Goal: Information Seeking & Learning: Learn about a topic

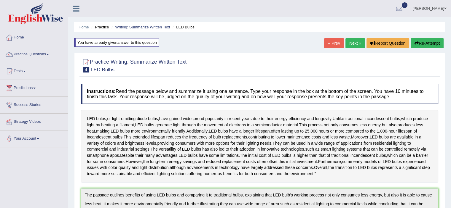
click at [350, 40] on link "Next »" at bounding box center [355, 43] width 20 height 10
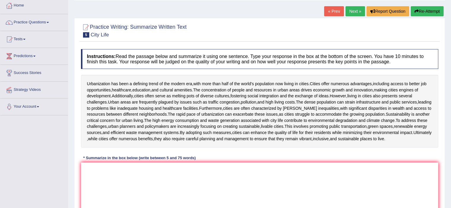
scroll to position [35, 0]
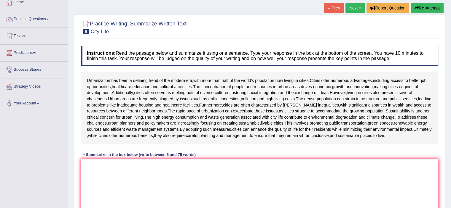
click at [187, 86] on span "amenities" at bounding box center [183, 87] width 18 height 6
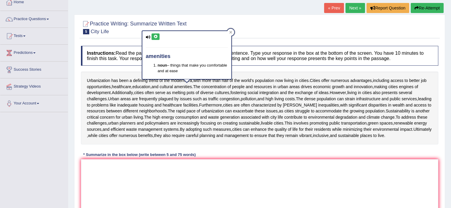
click at [155, 39] on button at bounding box center [155, 36] width 8 height 7
click at [157, 36] on icon at bounding box center [155, 37] width 4 height 4
click at [229, 35] on div at bounding box center [230, 32] width 7 height 7
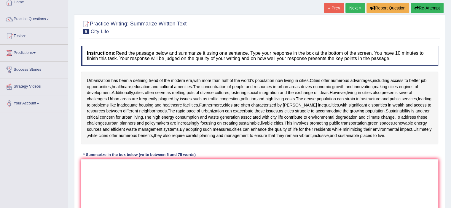
click at [344, 86] on span "growth" at bounding box center [338, 87] width 12 height 6
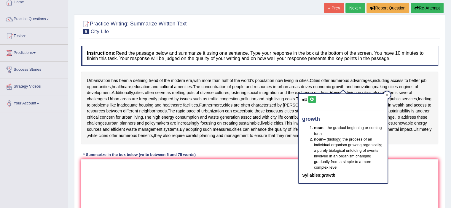
click at [315, 97] on button at bounding box center [312, 99] width 8 height 7
click at [310, 98] on icon at bounding box center [312, 100] width 4 height 4
click at [330, 74] on div "Urbanization has been a defining trend of the modern era , with more than half …" at bounding box center [259, 108] width 357 height 73
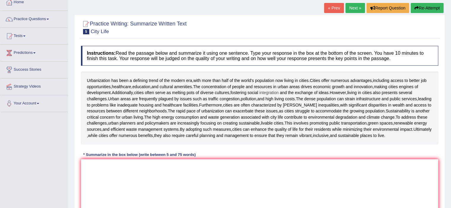
click at [273, 90] on span "integration" at bounding box center [268, 93] width 19 height 6
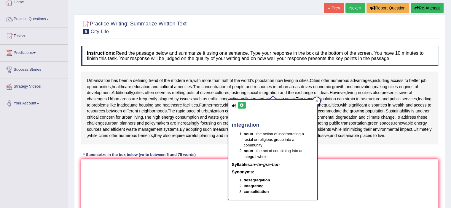
click at [243, 106] on icon at bounding box center [241, 106] width 4 height 4
click at [239, 103] on button at bounding box center [242, 105] width 8 height 7
click at [315, 102] on icon at bounding box center [316, 101] width 3 height 3
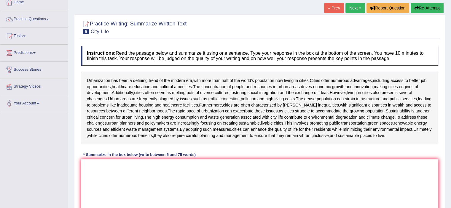
click at [225, 100] on span "congestion" at bounding box center [229, 99] width 20 height 6
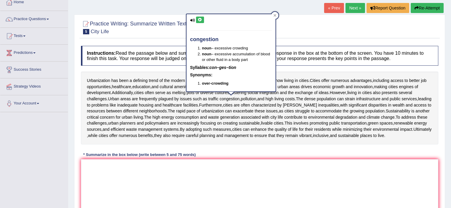
click at [200, 20] on icon at bounding box center [200, 20] width 4 height 4
click at [201, 20] on icon at bounding box center [200, 20] width 4 height 4
click at [311, 99] on span "dense" at bounding box center [309, 99] width 11 height 6
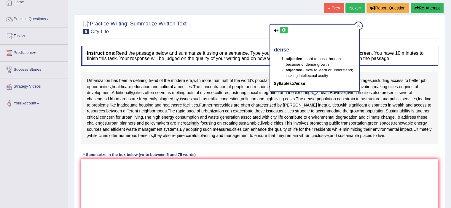
click at [283, 28] on icon at bounding box center [283, 30] width 4 height 4
click at [354, 100] on span "strain" at bounding box center [350, 99] width 10 height 6
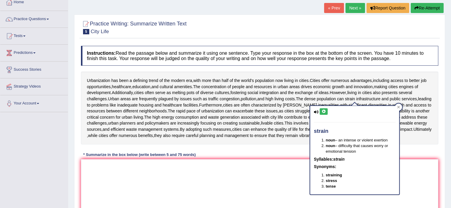
click at [323, 112] on icon at bounding box center [323, 112] width 4 height 4
click at [264, 153] on div "Instructions: Read the passage below and summarize it using one sentence. Type …" at bounding box center [259, 133] width 360 height 181
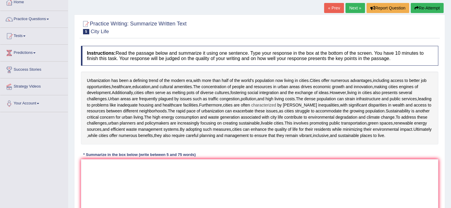
click at [270, 103] on span "characterized" at bounding box center [263, 105] width 25 height 6
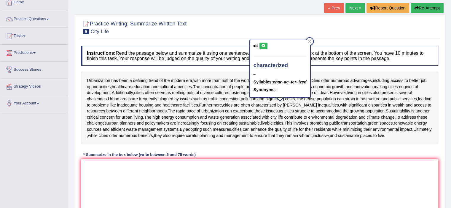
click at [261, 46] on icon at bounding box center [263, 46] width 4 height 4
click at [264, 46] on icon at bounding box center [263, 46] width 4 height 4
click at [310, 40] on icon at bounding box center [309, 41] width 3 height 3
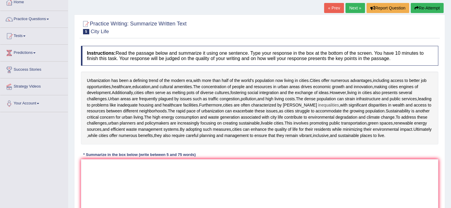
click at [319, 102] on span "inequalities" at bounding box center [328, 105] width 21 height 6
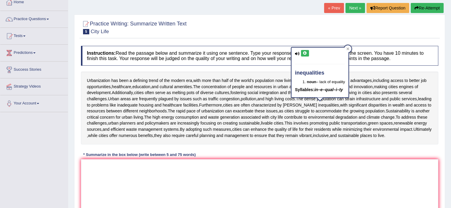
click at [305, 54] on icon at bounding box center [304, 54] width 4 height 4
click at [233, 69] on div "Instructions: Read the passage below and summarize it using one sentence. Type …" at bounding box center [259, 133] width 360 height 181
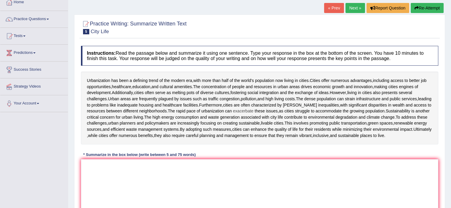
click at [247, 111] on span "exacerbate" at bounding box center [243, 111] width 20 height 6
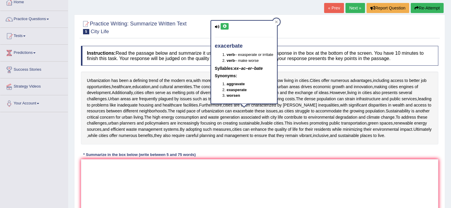
click at [224, 22] on div "exacerbate verb – exasperate or irritate verb – make worse Syllables: ex–ac–er–…" at bounding box center [244, 62] width 66 height 83
click at [224, 25] on icon at bounding box center [224, 27] width 4 height 4
click at [222, 26] on icon at bounding box center [224, 27] width 4 height 4
click at [255, 157] on div "Instructions: Read the passage below and summarize it using one sentence. Type …" at bounding box center [259, 133] width 360 height 181
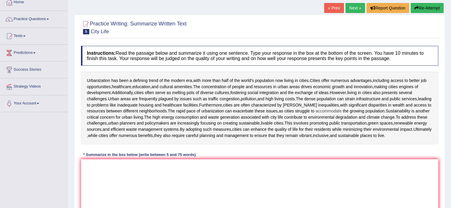
click at [329, 108] on span "accommodate" at bounding box center [328, 111] width 26 height 6
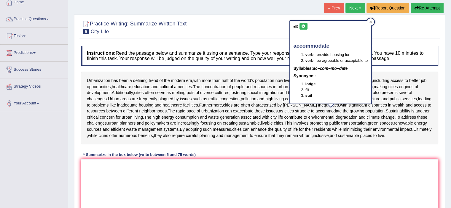
click at [303, 29] on button at bounding box center [303, 26] width 8 height 7
click at [344, 151] on div "Instructions: Read the passage below and summarize it using one sentence. Type …" at bounding box center [259, 133] width 360 height 181
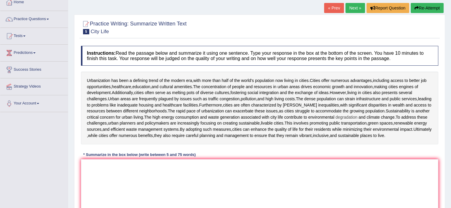
click at [357, 115] on span "degradation" at bounding box center [346, 117] width 22 height 6
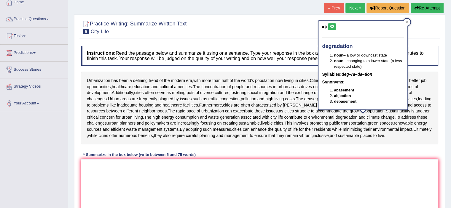
click at [331, 25] on icon at bounding box center [331, 27] width 4 height 4
click at [169, 122] on span "policymakers" at bounding box center [157, 123] width 24 height 6
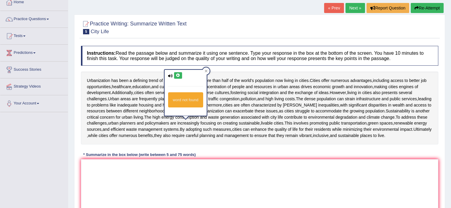
drag, startPoint x: 177, startPoint y: 71, endPoint x: 177, endPoint y: 76, distance: 4.1
click at [177, 76] on div "word not found" at bounding box center [185, 93] width 42 height 46
click at [177, 76] on icon at bounding box center [178, 76] width 4 height 4
click at [393, 126] on span "renewable" at bounding box center [402, 123] width 19 height 6
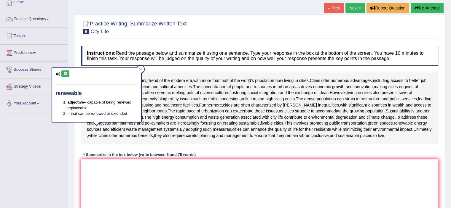
click at [65, 73] on icon at bounding box center [65, 74] width 4 height 4
click at [311, 134] on span "vibrant" at bounding box center [305, 136] width 12 height 6
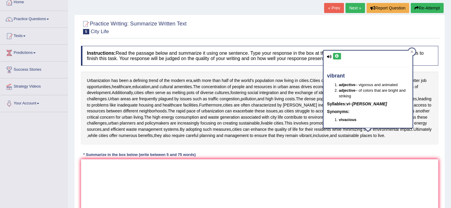
click at [333, 57] on button at bounding box center [337, 56] width 8 height 7
click at [337, 56] on icon at bounding box center [336, 57] width 4 height 4
click at [161, 136] on span "they" at bounding box center [158, 136] width 8 height 6
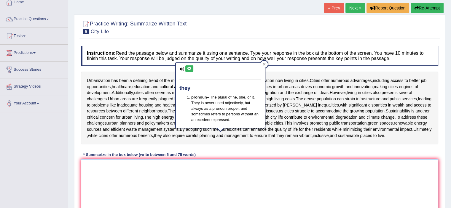
click at [145, 190] on textarea at bounding box center [259, 187] width 357 height 57
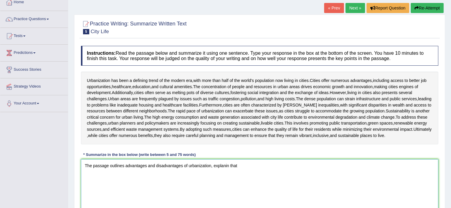
drag, startPoint x: 124, startPoint y: 172, endPoint x: 210, endPoint y: 170, distance: 85.6
click at [210, 170] on textarea "The passage outlines advantages and disadvantages of urbanization, explanin that" at bounding box center [259, 187] width 357 height 57
click at [276, 175] on textarea "The passage outlines advantages and disadvantages of urbanization, explanin that" at bounding box center [259, 187] width 357 height 57
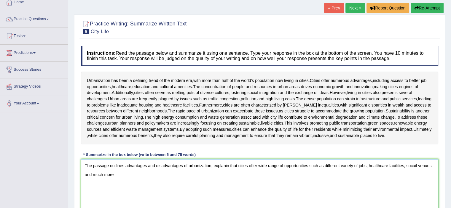
click at [411, 171] on textarea "The passage outlines advantages and disadvantages of urbanization, explanin tha…" at bounding box center [259, 187] width 357 height 57
click at [433, 171] on textarea "The passage outlines advantages and disadvantages of urbanization, explanin tha…" at bounding box center [259, 187] width 357 height 57
click at [217, 179] on textarea "The passage outlines advantages and disadvantages of urbanization, explanin tha…" at bounding box center [259, 187] width 357 height 57
click at [211, 182] on textarea "The passage outlines advantages and disadvantages of urbanization, explanin tha…" at bounding box center [259, 187] width 357 height 57
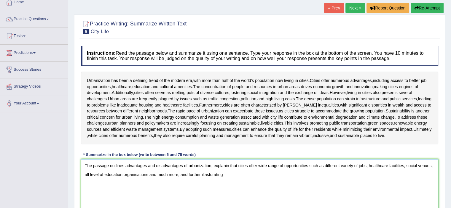
click at [211, 182] on textarea "The passage outlines advantages and disadvantages of urbanization, explanin tha…" at bounding box center [259, 187] width 357 height 57
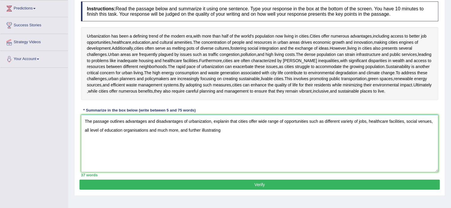
scroll to position [85, 0]
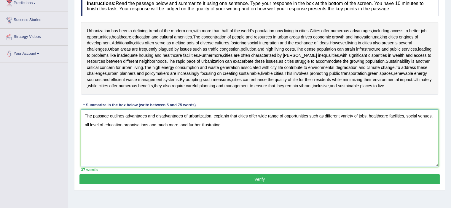
click at [179, 130] on textarea "The passage outlines advantages and disadvantages of urbanization, explanin tha…" at bounding box center [259, 138] width 357 height 57
click at [358, 132] on textarea "The passage outlines advantages and disadvantages of urbanization, explanin tha…" at bounding box center [259, 138] width 357 height 57
click at [400, 131] on textarea "The passage outlines advantages and disadvantages of urbanization, explanin tha…" at bounding box center [259, 138] width 357 height 57
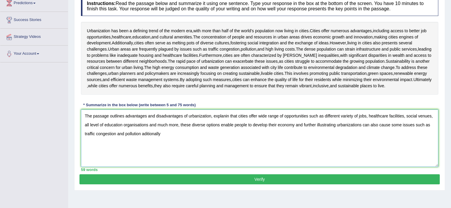
click at [145, 140] on textarea "The passage outlines advantages and disadvantages of urbanization, explanin tha…" at bounding box center [259, 138] width 357 height 57
click at [174, 138] on textarea "The passage outlines advantages and disadvantages of urbanization, explanin tha…" at bounding box center [259, 138] width 357 height 57
click at [261, 138] on textarea "The passage outlines advantages and disadvantages of urbanization, explanin tha…" at bounding box center [259, 138] width 357 height 57
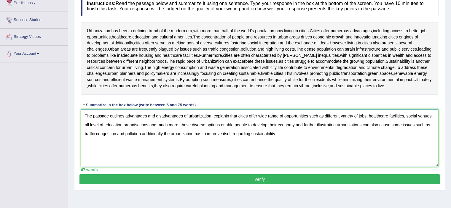
click at [261, 138] on textarea "The passage outlines advantages and disadvantages of urbanization, explanin tha…" at bounding box center [259, 138] width 357 height 57
click at [288, 144] on textarea "The passage outlines advantages and disadvantages of urbanization, explanin tha…" at bounding box center [259, 138] width 357 height 57
click at [275, 138] on textarea "The passage outlines advantages and disadvantages of urbanization, explanin tha…" at bounding box center [259, 138] width 357 height 57
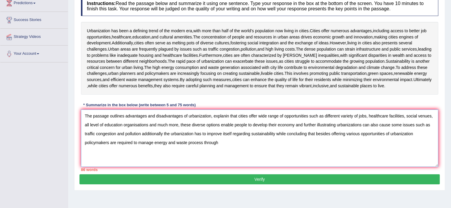
click at [417, 138] on textarea "The passage outlines advantages and disadvantages of urbanization, explanin tha…" at bounding box center [259, 138] width 357 height 57
click at [85, 148] on textarea "The passage outlines advantages and disadvantages of urbanization, explanin tha…" at bounding box center [259, 138] width 357 height 57
click at [226, 147] on textarea "The passage outlines advantages and disadvantages of urbanization, explanin tha…" at bounding box center [259, 138] width 357 height 57
drag, startPoint x: 406, startPoint y: 122, endPoint x: 432, endPoint y: 122, distance: 26.1
click at [432, 122] on textarea "The passage outlines advantages and disadvantages of urbanization, explanin tha…" at bounding box center [259, 138] width 357 height 57
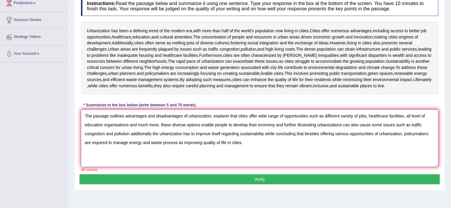
click at [187, 130] on textarea "The passage outlines advantages and disadvantages of urbanization, explanin tha…" at bounding box center [259, 138] width 357 height 57
drag, startPoint x: 109, startPoint y: 140, endPoint x: 243, endPoint y: 141, distance: 134.5
click at [243, 141] on textarea "The passage outlines advantages and disadvantages of urbanization, explanin tha…" at bounding box center [259, 138] width 357 height 57
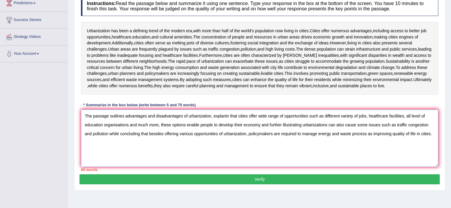
drag, startPoint x: 352, startPoint y: 141, endPoint x: 433, endPoint y: 151, distance: 81.8
click at [433, 151] on textarea "The passage outlines advantages and disadvantages of urbanization, explanin tha…" at bounding box center [259, 138] width 357 height 57
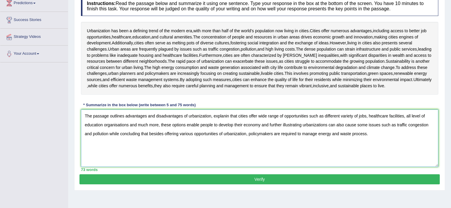
type textarea "The passage outlines advantages and disadvantages of urbanization, explanin tha…"
click at [342, 182] on button "Verify" at bounding box center [259, 179] width 360 height 10
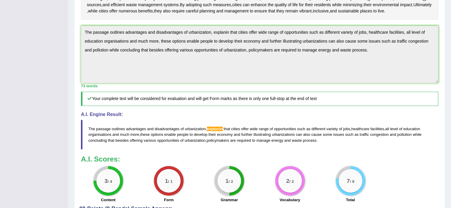
scroll to position [0, 0]
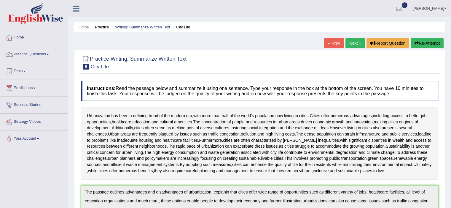
click at [423, 44] on button "Re-Attempt" at bounding box center [426, 43] width 33 height 10
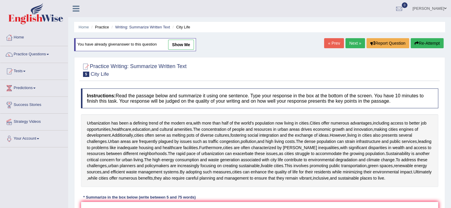
scroll to position [103, 0]
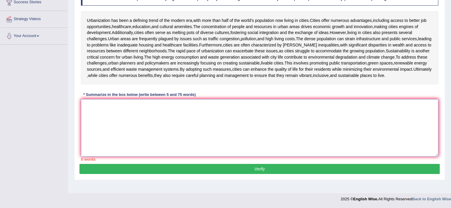
paste textarea "The passage outlines advantages and disadvantages of urbanization, explanin tha…"
click at [310, 129] on textarea at bounding box center [259, 127] width 357 height 57
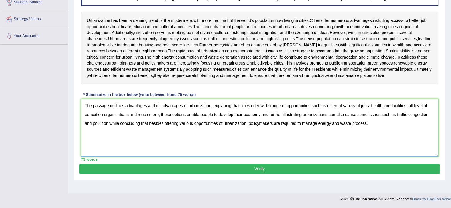
click at [228, 110] on textarea "The passage outlines advantages and disadvantages of urbanization, explaning th…" at bounding box center [259, 127] width 357 height 57
type textarea "The passage outlines advantages and disadvantages of urbanization, explaning th…"
click at [219, 174] on button "Verify" at bounding box center [259, 169] width 360 height 10
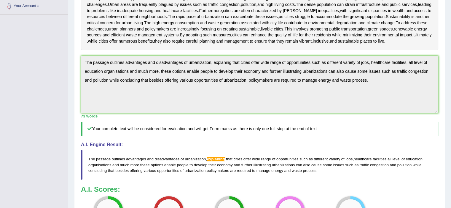
scroll to position [0, 0]
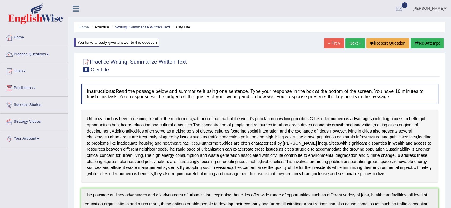
click at [430, 44] on button "Re-Attempt" at bounding box center [426, 43] width 33 height 10
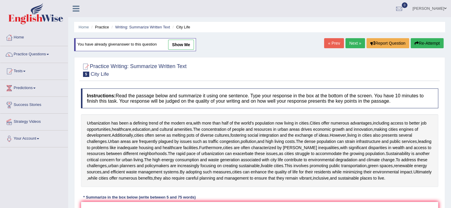
drag, startPoint x: 440, startPoint y: 90, endPoint x: 455, endPoint y: 118, distance: 32.1
click at [450, 118] on html "Toggle navigation Home Practice Questions Speaking Practice Read Aloud Repeat S…" at bounding box center [225, 104] width 451 height 208
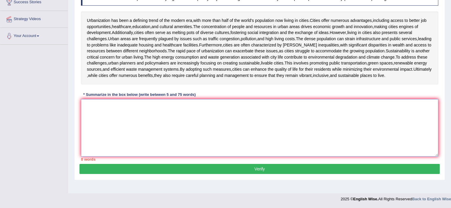
paste textarea "The passage outlines advantages and disadvantages of urbanization, explanin tha…"
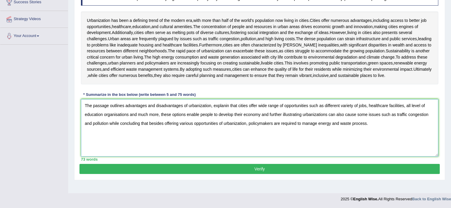
click at [302, 134] on textarea "The passage outlines advantages and disadvantages of urbanization, explanin tha…" at bounding box center [259, 127] width 357 height 57
click at [222, 111] on textarea "The passage outlines advantages and disadvantages of urbanization, explanin tha…" at bounding box center [259, 127] width 357 height 57
type textarea "The passage outlines advantages and disadvantages of urbanization, explaining t…"
click at [214, 174] on button "Verify" at bounding box center [259, 169] width 360 height 10
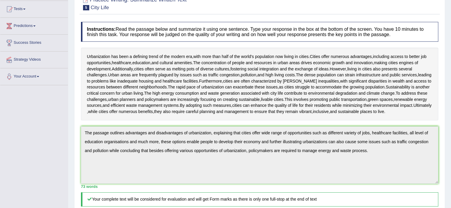
scroll to position [0, 0]
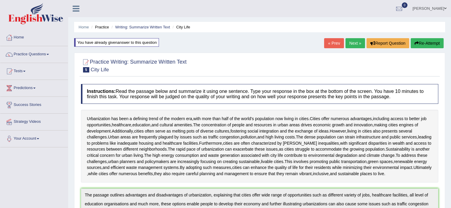
click at [354, 40] on link "Next »" at bounding box center [355, 43] width 20 height 10
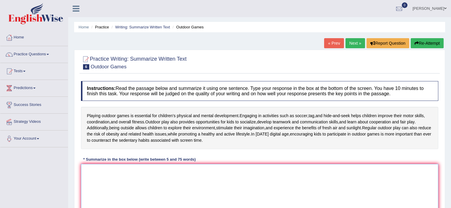
click at [162, 179] on textarea at bounding box center [259, 192] width 357 height 57
click at [435, 12] on link "[PERSON_NAME]" at bounding box center [429, 7] width 43 height 15
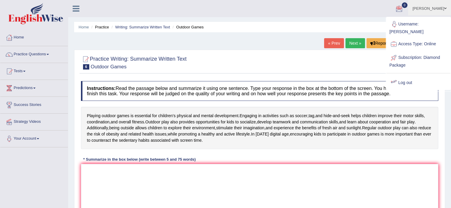
click at [403, 77] on link "Log out" at bounding box center [418, 83] width 64 height 14
